Goal: Navigation & Orientation: Understand site structure

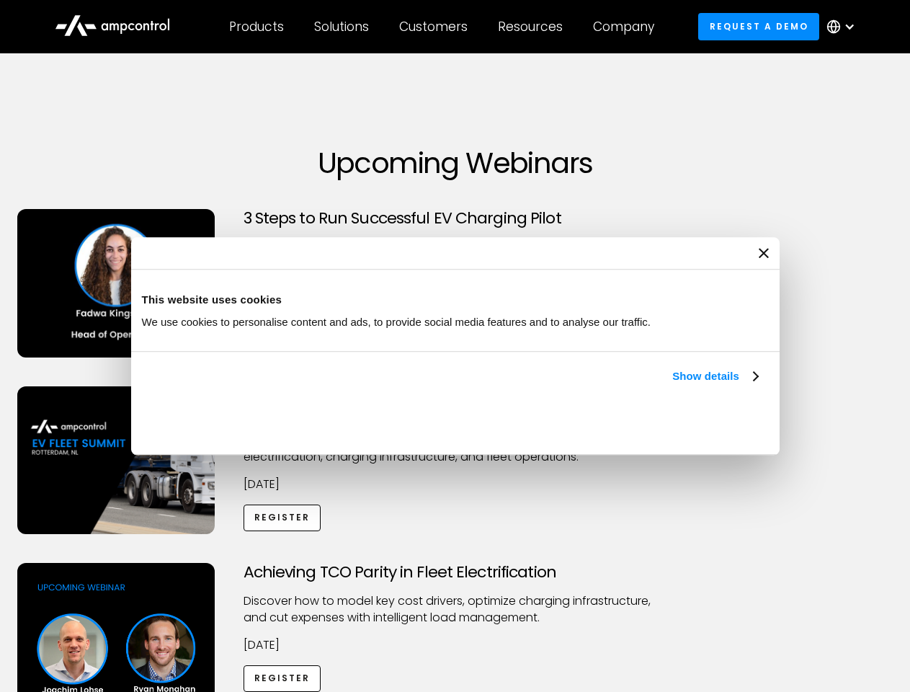
click at [672, 385] on link "Show details" at bounding box center [714, 376] width 85 height 17
click at [0, 0] on div "Necessary cookies help make a website usable by enabling basic functions like p…" at bounding box center [0, 0] width 0 height 0
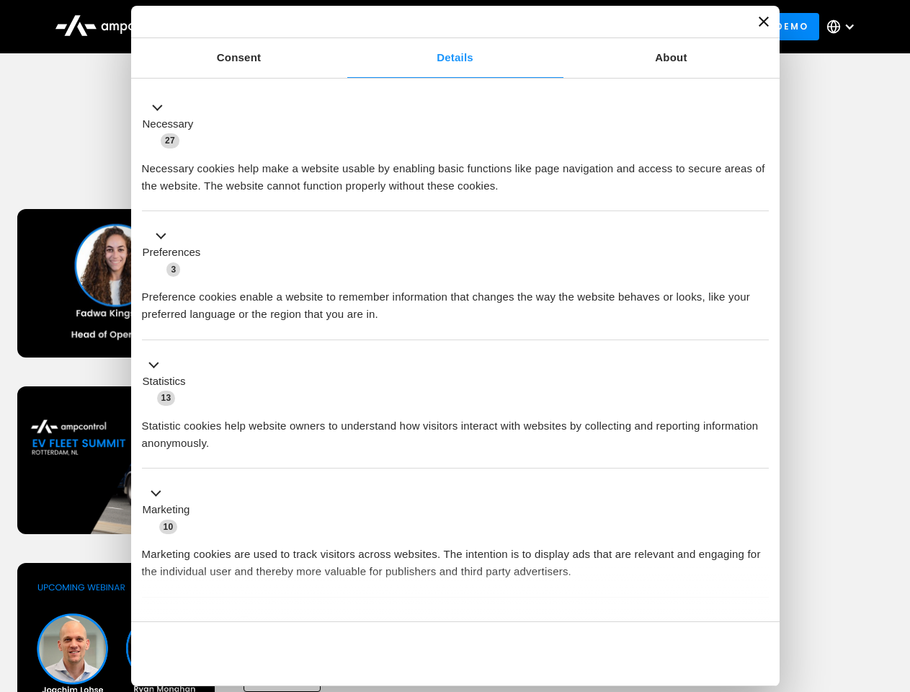
click at [769, 195] on div "Necessary cookies help make a website usable by enabling basic functions like p…" at bounding box center [455, 171] width 627 height 45
click at [443, 27] on div "Customers" at bounding box center [433, 27] width 68 height 16
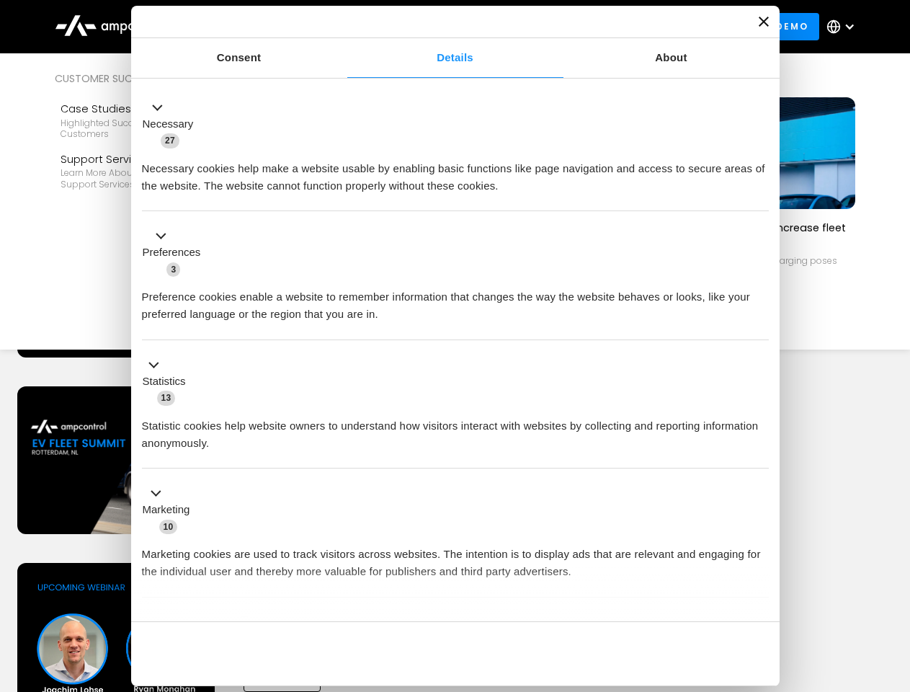
click at [256, 27] on div "Products" at bounding box center [256, 27] width 55 height 16
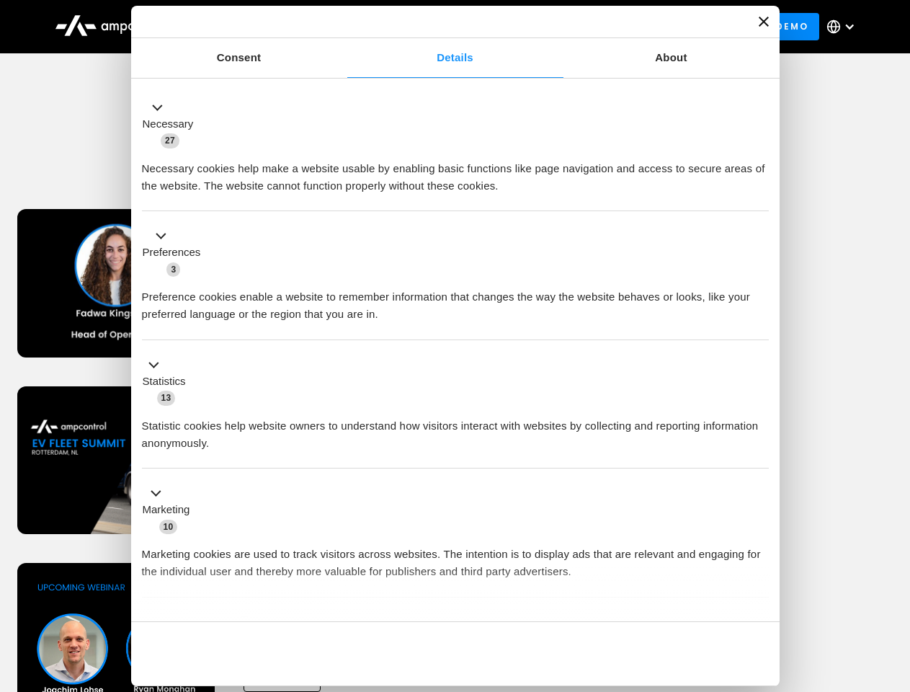
click at [342, 27] on div "Solutions" at bounding box center [341, 27] width 55 height 16
click at [436, 27] on div "Customers" at bounding box center [433, 27] width 68 height 16
click at [533, 27] on div "Resources" at bounding box center [530, 27] width 65 height 16
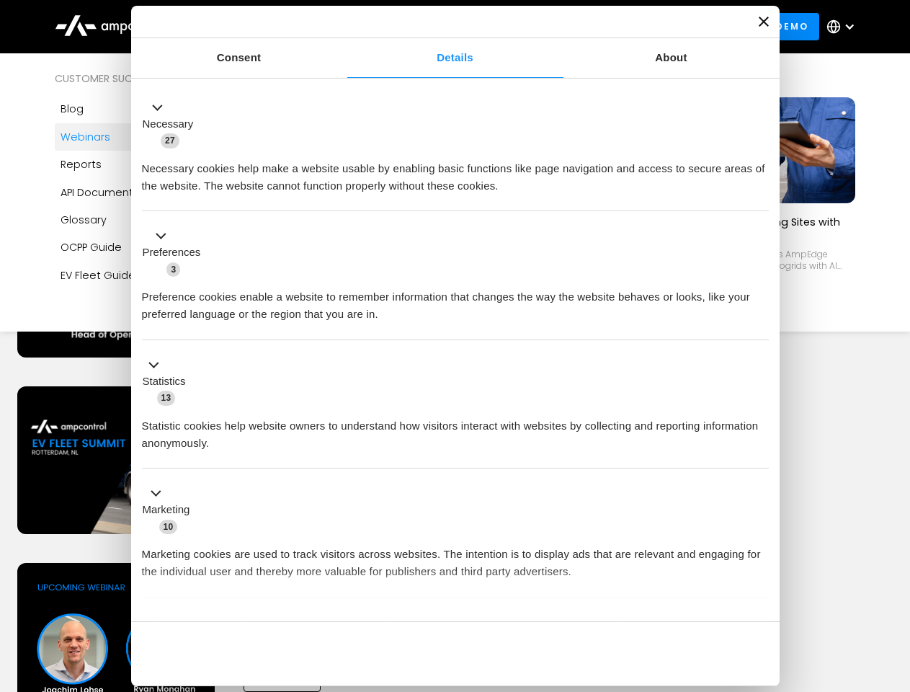
click at [628, 27] on div "Company" at bounding box center [623, 27] width 61 height 16
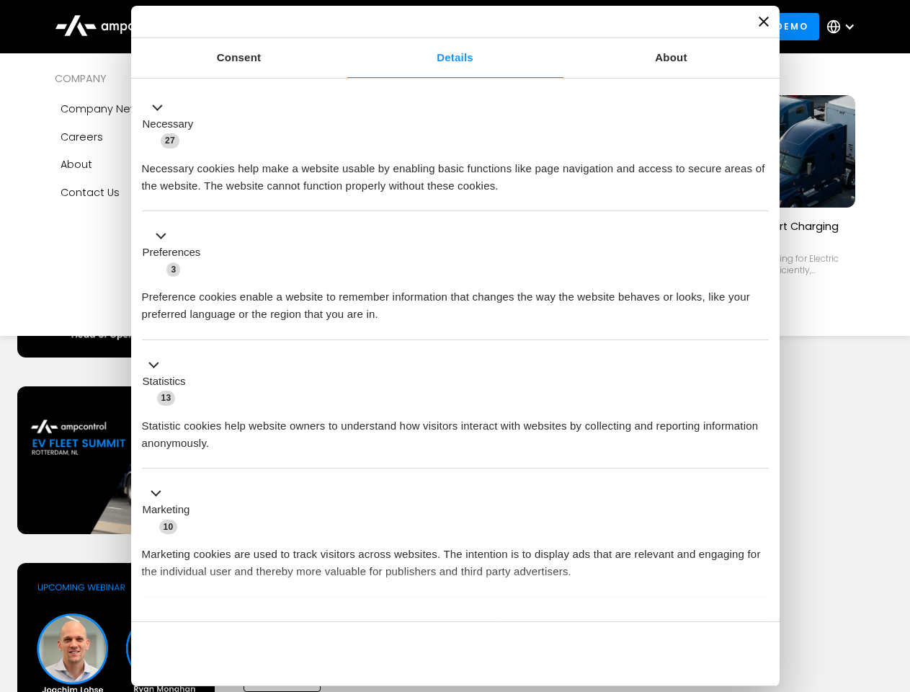
click at [845, 27] on div at bounding box center [850, 27] width 12 height 12
